Goal: Check status: Check status

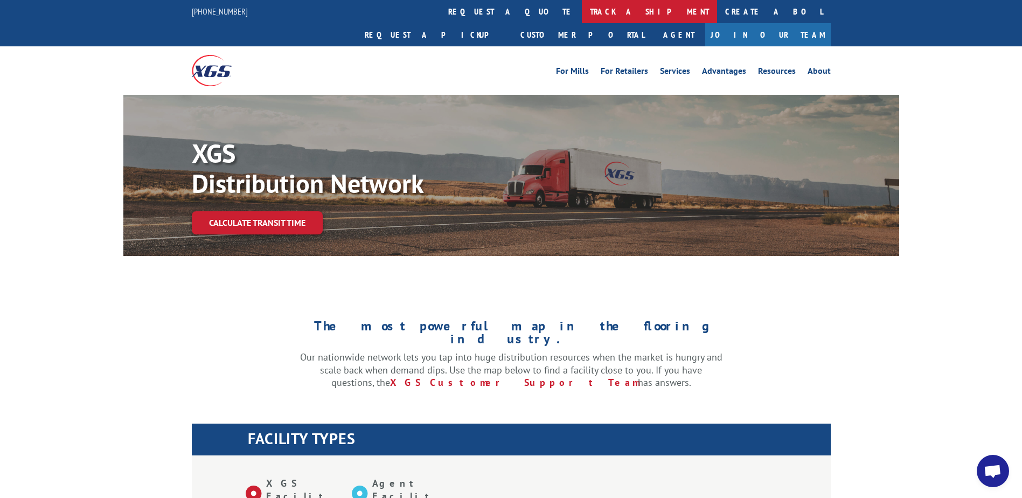
click at [582, 10] on link "track a shipment" at bounding box center [649, 11] width 135 height 23
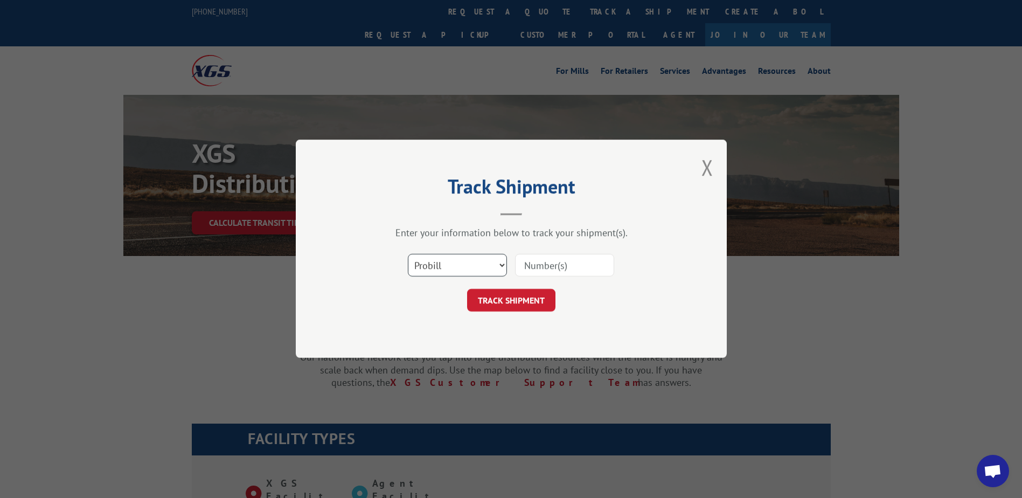
drag, startPoint x: 461, startPoint y: 267, endPoint x: 460, endPoint y: 277, distance: 10.3
click at [461, 267] on select "Select category... Probill BOL PO" at bounding box center [457, 265] width 99 height 23
select select "bol"
click at [408, 254] on select "Select category... Probill BOL PO" at bounding box center [457, 265] width 99 height 23
click at [570, 259] on input at bounding box center [564, 265] width 99 height 23
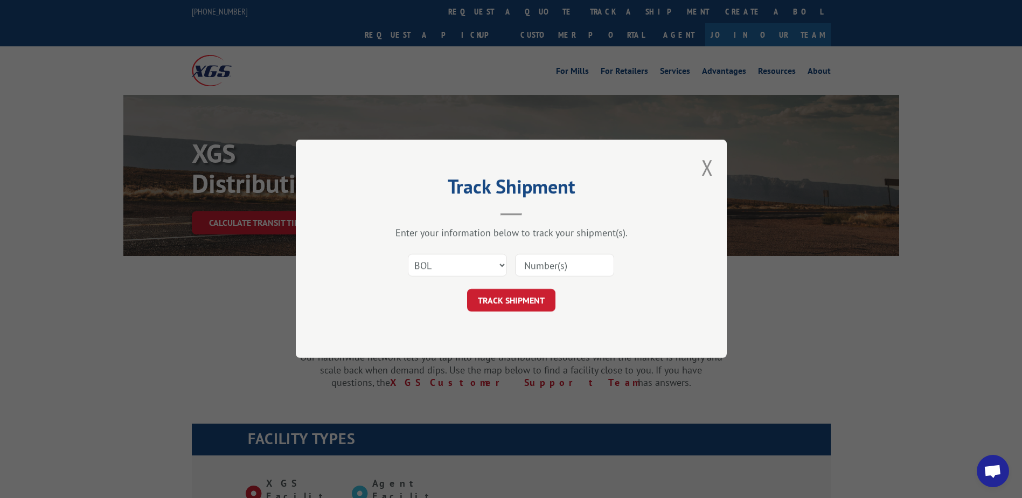
paste input "Shipment 0002812685 / 1"
drag, startPoint x: 568, startPoint y: 266, endPoint x: 485, endPoint y: 255, distance: 83.8
click at [485, 255] on div "Select category... Probill BOL PO Shipment 0002812685" at bounding box center [511, 266] width 323 height 36
type input "2812685"
click at [531, 307] on button "TRACK SHIPMENT" at bounding box center [511, 300] width 88 height 23
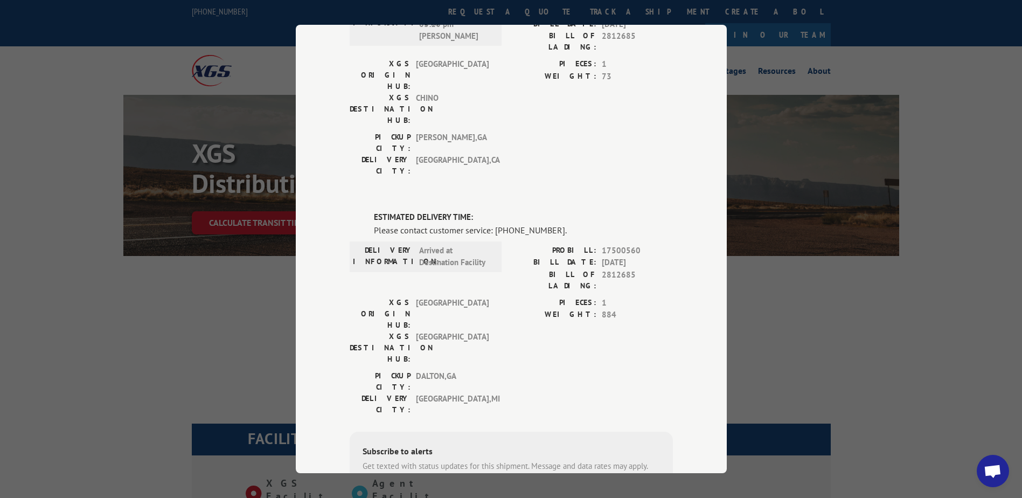
scroll to position [377, 0]
drag, startPoint x: 482, startPoint y: 147, endPoint x: 413, endPoint y: 142, distance: 69.7
click at [413, 243] on div "DELIVERY INFORMATION: Arrived at Destination Facility" at bounding box center [426, 255] width 146 height 24
click at [414, 243] on div "DELIVERY INFORMATION: Arrived at Destination Facility" at bounding box center [426, 255] width 146 height 24
drag, startPoint x: 417, startPoint y: 137, endPoint x: 487, endPoint y: 151, distance: 72.0
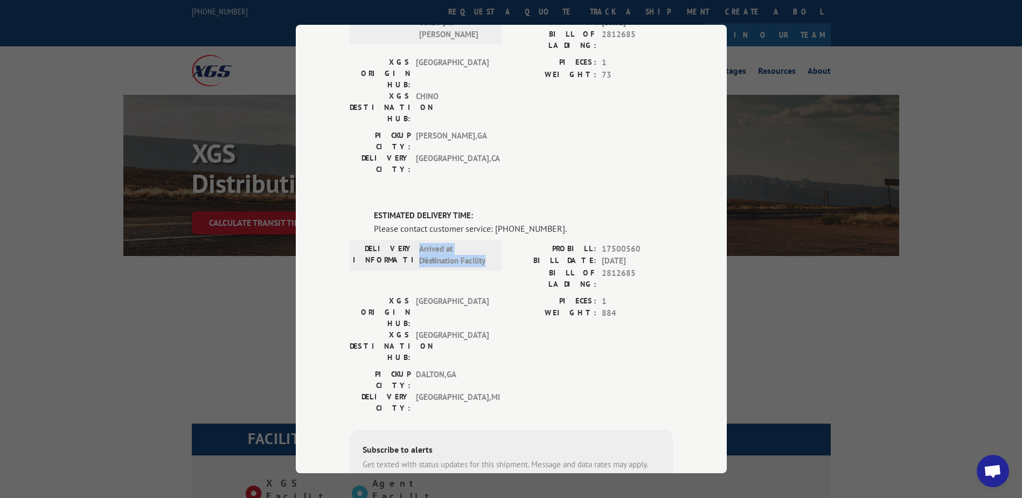
click at [487, 243] on span "Arrived at Destination Facility" at bounding box center [455, 255] width 73 height 24
click at [483, 243] on span "Arrived at Destination Facility" at bounding box center [455, 255] width 73 height 24
drag, startPoint x: 481, startPoint y: 148, endPoint x: 416, endPoint y: 137, distance: 66.1
click at [419, 243] on span "Arrived at Destination Facility" at bounding box center [455, 255] width 73 height 24
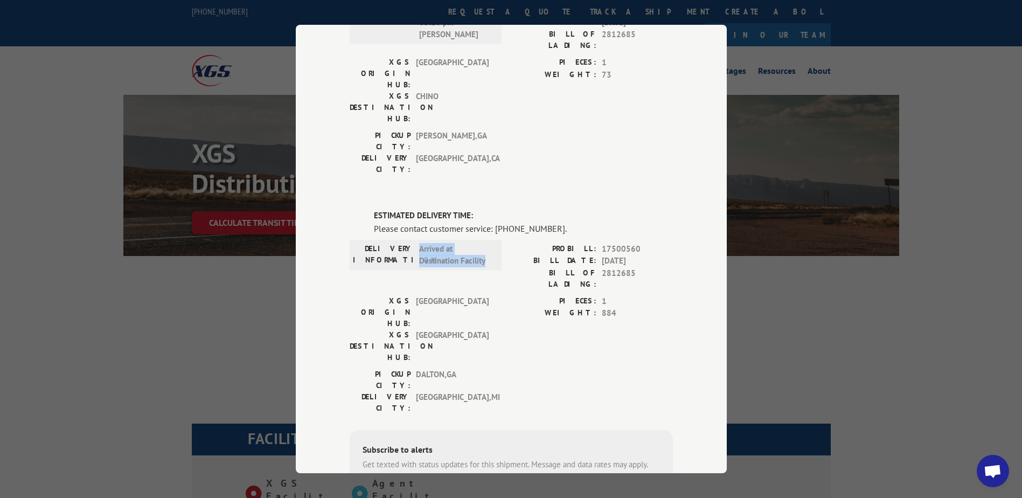
drag, startPoint x: 416, startPoint y: 137, endPoint x: 482, endPoint y: 150, distance: 67.5
click at [482, 243] on span "Arrived at Destination Facility" at bounding box center [455, 255] width 73 height 24
click at [481, 243] on span "Arrived at Destination Facility" at bounding box center [455, 255] width 73 height 24
drag, startPoint x: 481, startPoint y: 150, endPoint x: 415, endPoint y: 137, distance: 67.7
click at [419, 243] on span "Arrived at Destination Facility" at bounding box center [455, 255] width 73 height 24
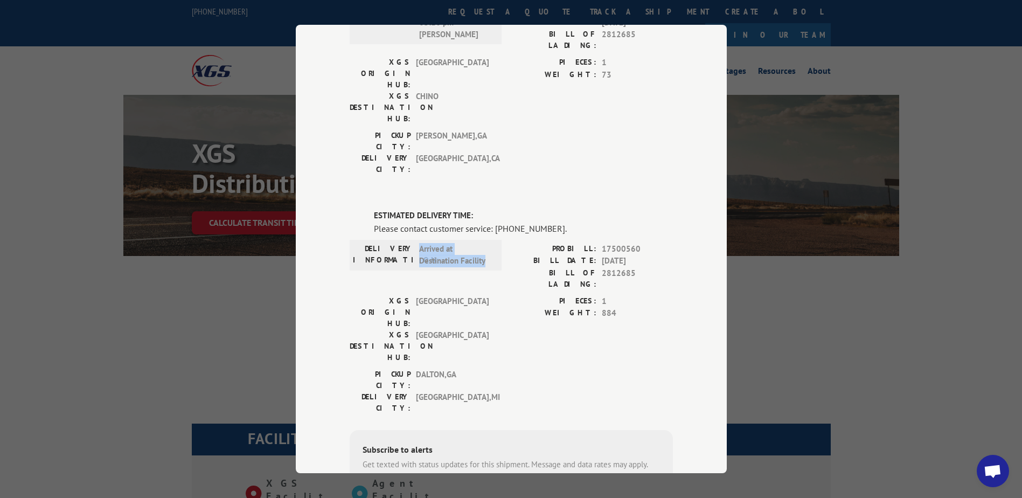
click at [419, 243] on span "Arrived at Destination Facility" at bounding box center [455, 255] width 73 height 24
drag, startPoint x: 430, startPoint y: 140, endPoint x: 483, endPoint y: 149, distance: 53.6
click at [483, 243] on span "Arrived at Destination Facility" at bounding box center [455, 255] width 73 height 24
drag, startPoint x: 483, startPoint y: 149, endPoint x: 417, endPoint y: 139, distance: 67.1
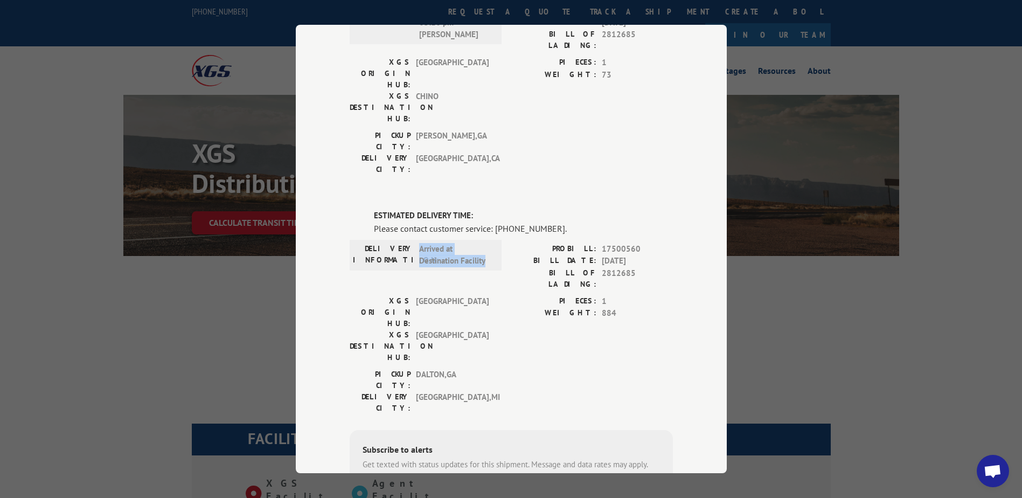
click at [419, 243] on span "Arrived at Destination Facility" at bounding box center [455, 255] width 73 height 24
click at [494, 222] on div "Please contact customer service: [PHONE_NUMBER]." at bounding box center [523, 228] width 299 height 13
drag, startPoint x: 494, startPoint y: 116, endPoint x: 547, endPoint y: 116, distance: 52.8
click at [547, 222] on div "Please contact customer service: [PHONE_NUMBER]." at bounding box center [523, 228] width 299 height 13
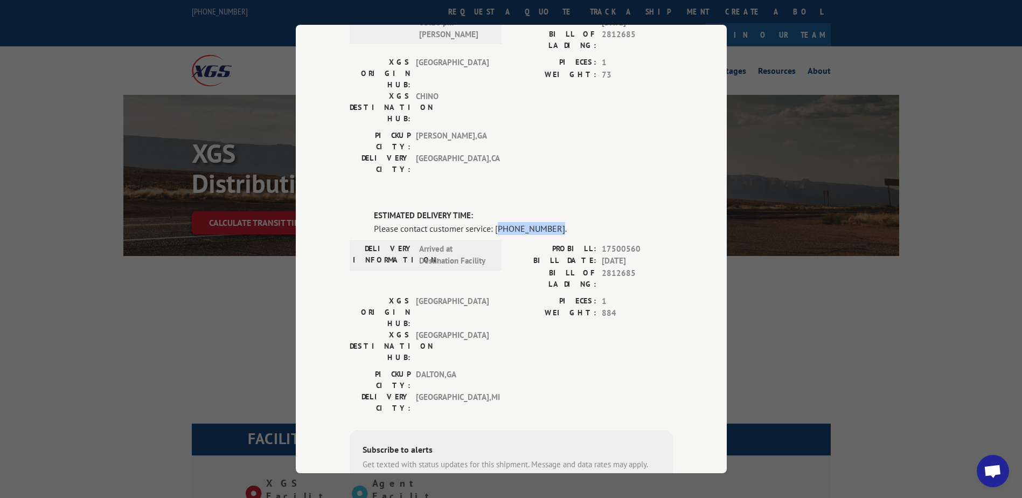
click at [547, 222] on div "Please contact customer service: [PHONE_NUMBER]." at bounding box center [523, 228] width 299 height 13
drag, startPoint x: 547, startPoint y: 117, endPoint x: 492, endPoint y: 115, distance: 54.5
click at [492, 222] on div "Please contact customer service: [PHONE_NUMBER]." at bounding box center [523, 228] width 299 height 13
drag, startPoint x: 492, startPoint y: 115, endPoint x: 495, endPoint y: 123, distance: 8.2
click at [495, 222] on div "Please contact customer service: [PHONE_NUMBER]." at bounding box center [523, 228] width 299 height 13
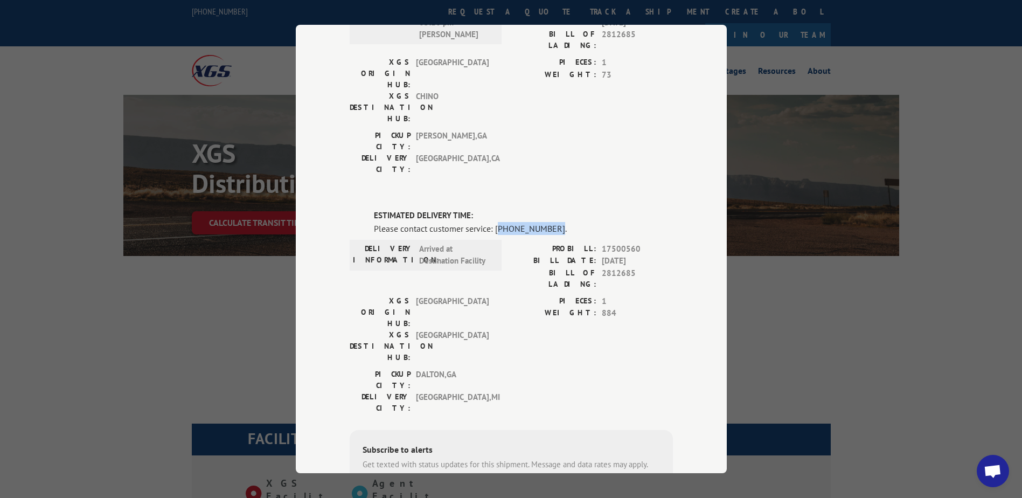
drag, startPoint x: 495, startPoint y: 121, endPoint x: 548, endPoint y: 122, distance: 52.8
click at [548, 222] on div "Please contact customer service: [PHONE_NUMBER]." at bounding box center [523, 228] width 299 height 13
drag, startPoint x: 599, startPoint y: 147, endPoint x: 646, endPoint y: 144, distance: 46.9
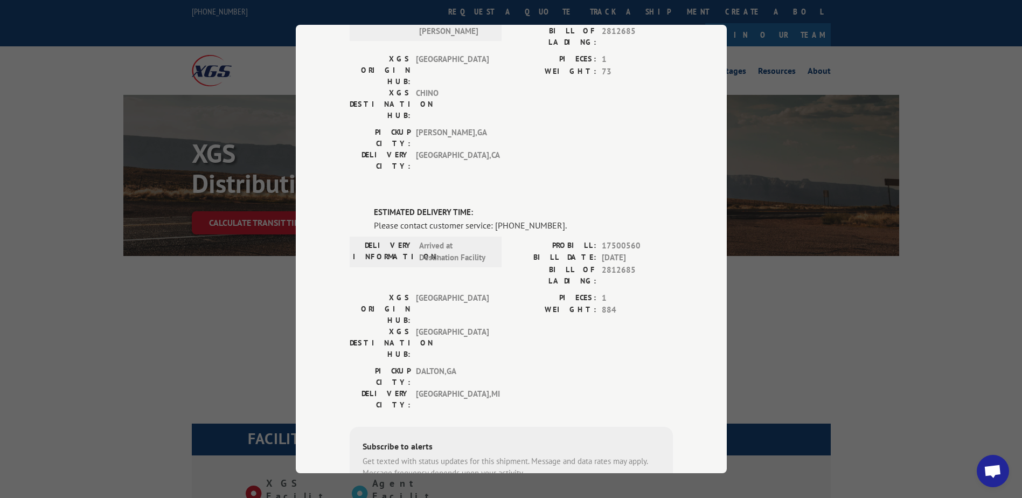
click at [646, 252] on span "[DATE]" at bounding box center [637, 258] width 71 height 12
click at [643, 252] on span "[DATE]" at bounding box center [637, 258] width 71 height 12
drag, startPoint x: 641, startPoint y: 145, endPoint x: 599, endPoint y: 145, distance: 42.0
click at [602, 252] on span "[DATE]" at bounding box center [637, 258] width 71 height 12
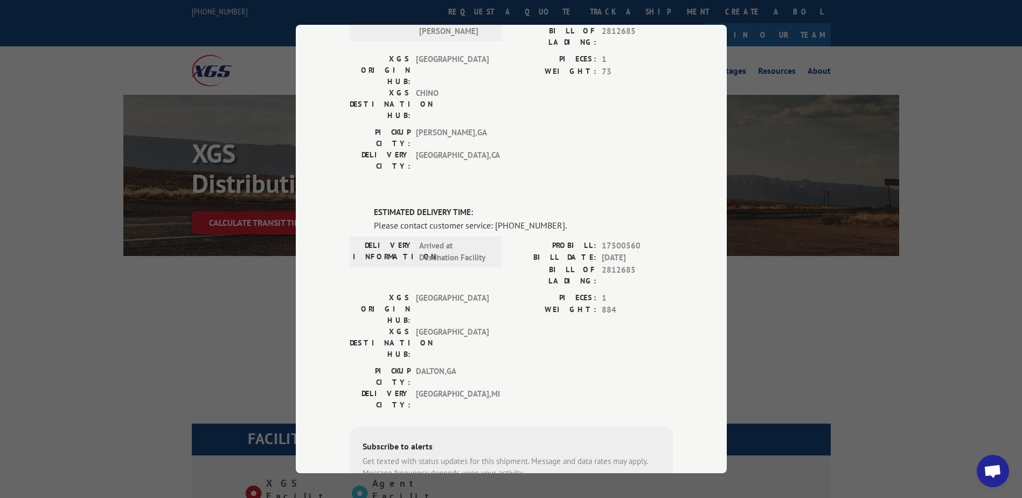
drag, startPoint x: 597, startPoint y: 145, endPoint x: 647, endPoint y: 145, distance: 49.6
click at [647, 252] on div "BILL DATE: [DATE]" at bounding box center [593, 258] width 162 height 12
click at [642, 252] on span "[DATE]" at bounding box center [637, 258] width 71 height 12
drag, startPoint x: 642, startPoint y: 145, endPoint x: 598, endPoint y: 150, distance: 45.1
click at [602, 252] on span "[DATE]" at bounding box center [637, 258] width 71 height 12
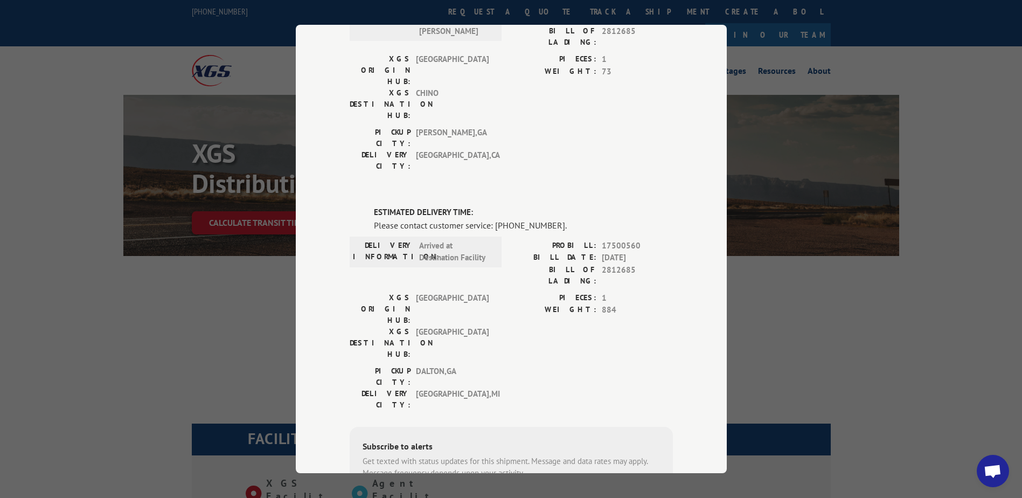
click at [602, 252] on span "[DATE]" at bounding box center [637, 258] width 71 height 12
drag, startPoint x: 548, startPoint y: 112, endPoint x: 494, endPoint y: 114, distance: 53.9
click at [494, 219] on div "Please contact customer service: [PHONE_NUMBER]." at bounding box center [523, 225] width 299 height 13
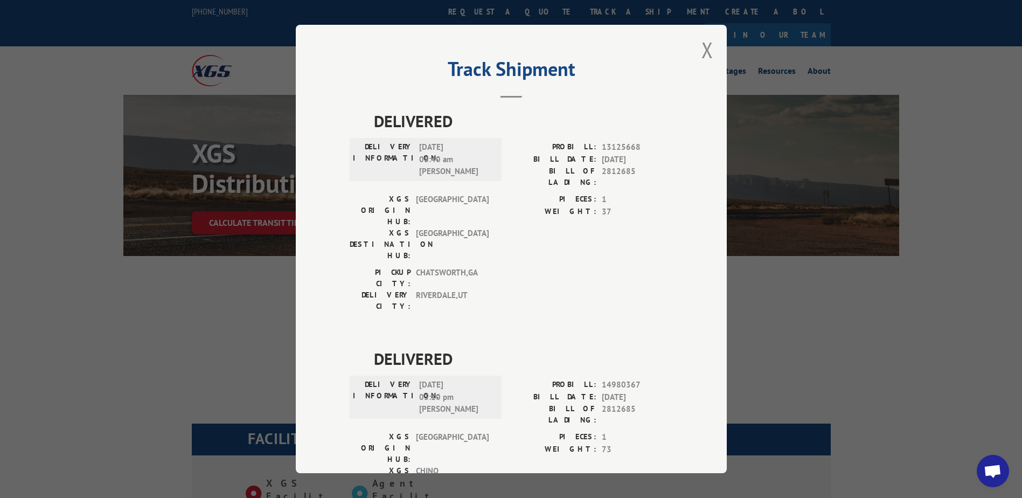
scroll to position [0, 0]
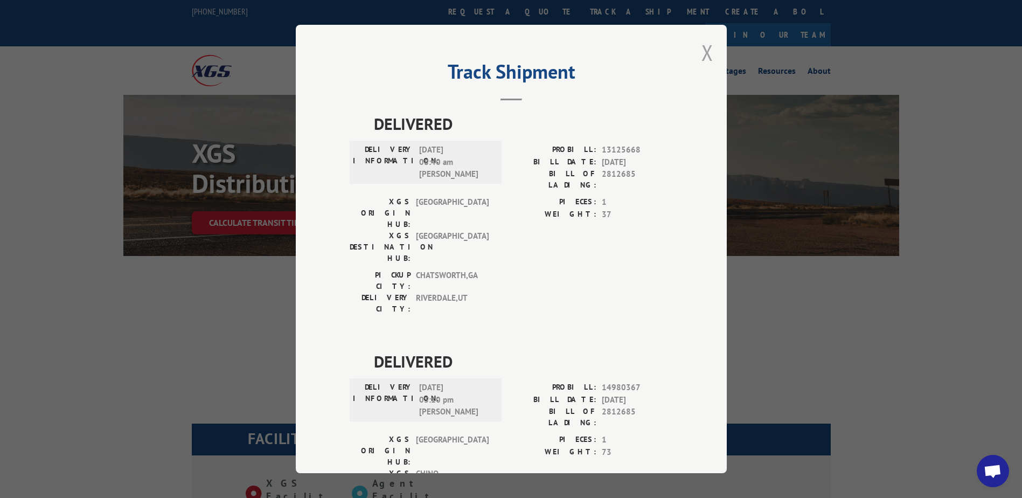
click at [702, 57] on button "Close modal" at bounding box center [708, 52] width 12 height 29
